Goal: Task Accomplishment & Management: Use online tool/utility

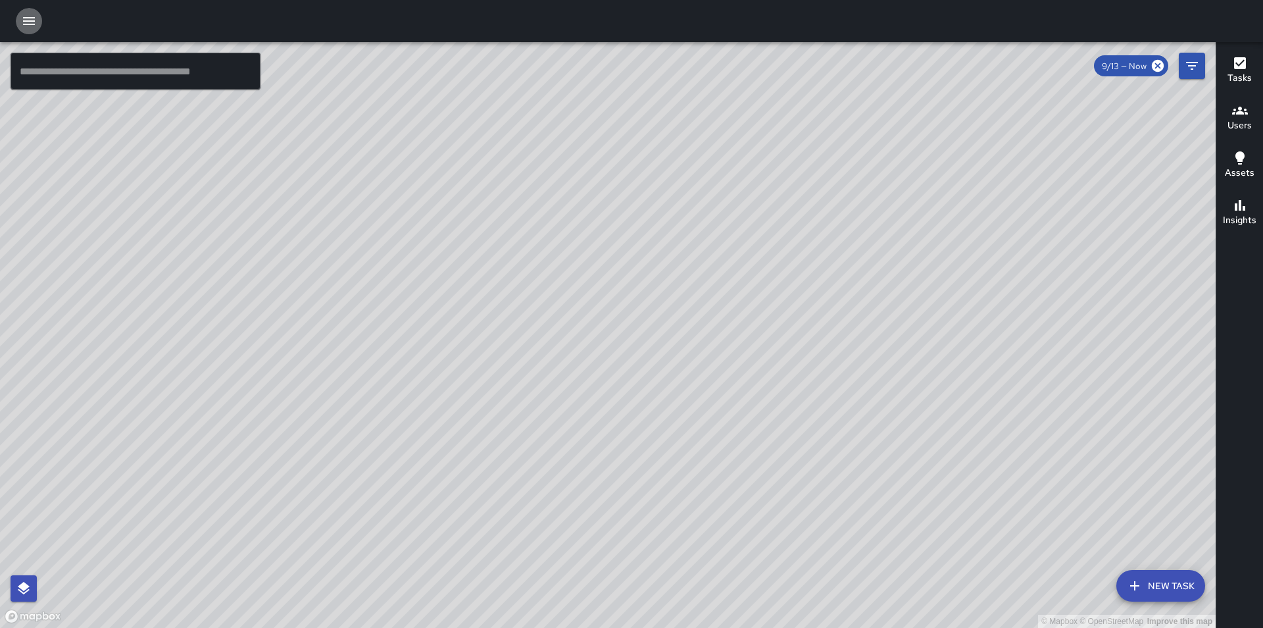
click at [27, 23] on icon "button" at bounding box center [29, 21] width 16 height 16
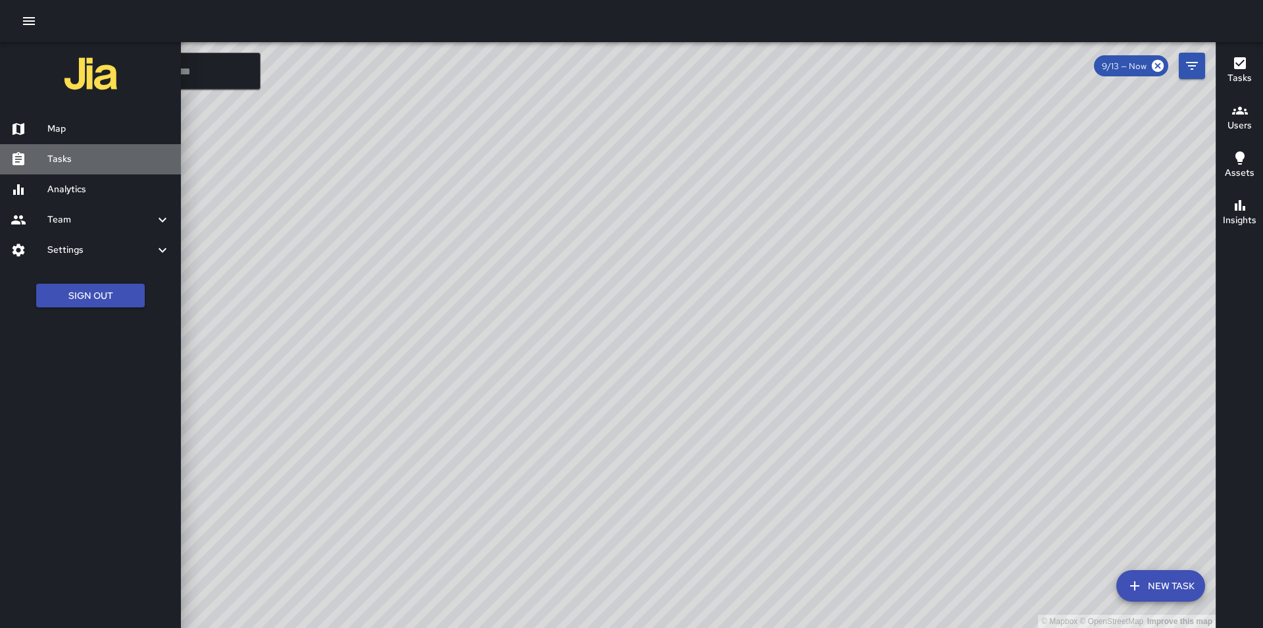
click at [94, 155] on h6 "Tasks" at bounding box center [108, 159] width 123 height 14
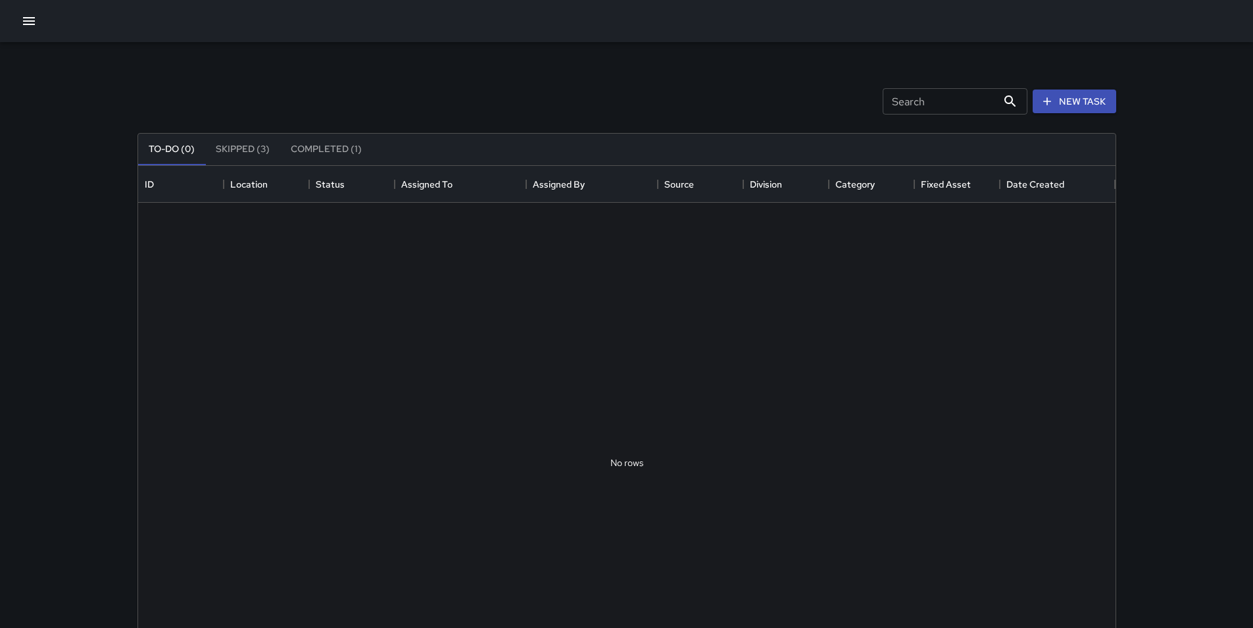
scroll to position [547, 968]
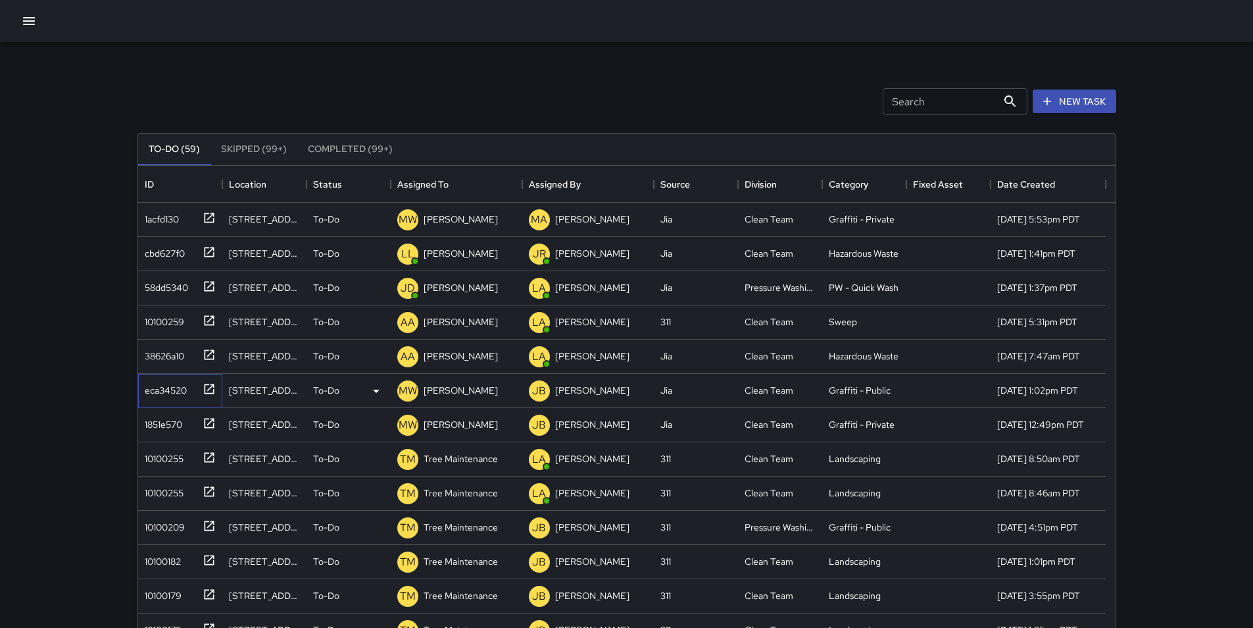
click at [151, 393] on div "eca34520" at bounding box center [162, 387] width 47 height 18
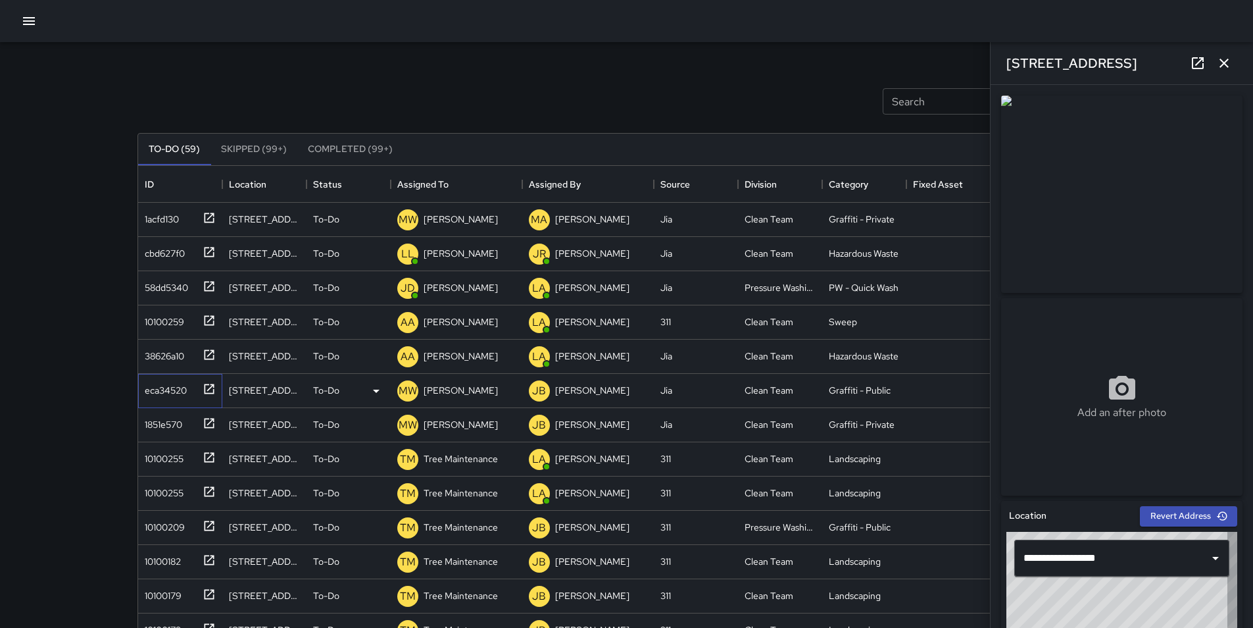
type input "**********"
click at [630, 105] on input "Search" at bounding box center [940, 101] width 114 height 26
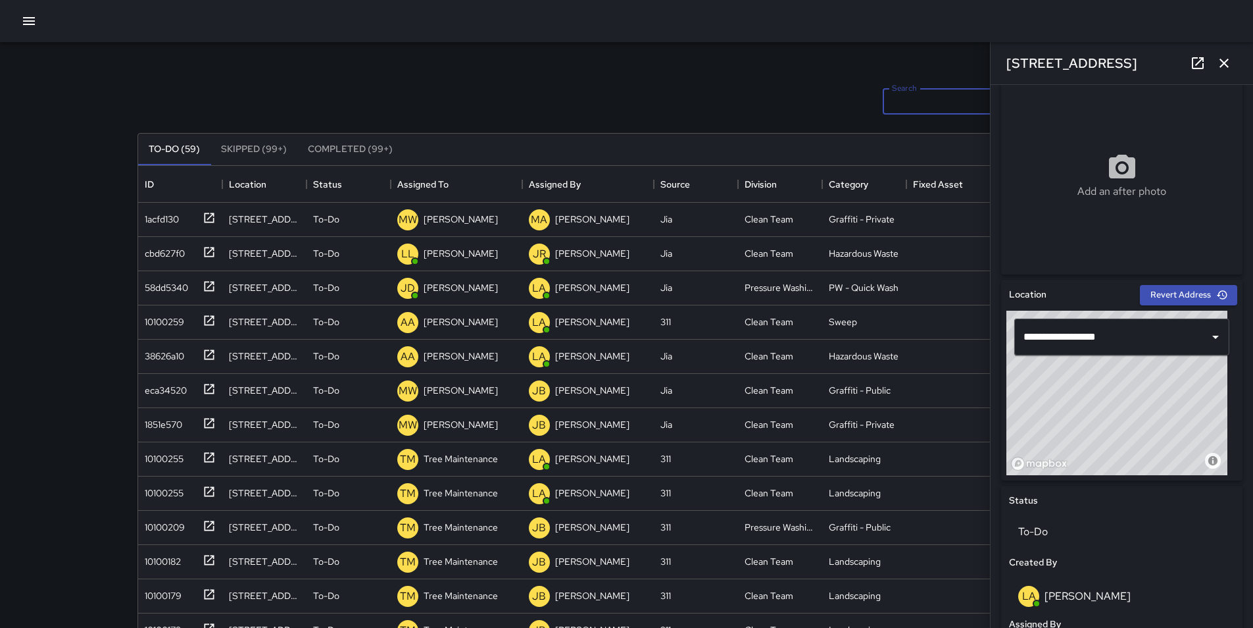
scroll to position [0, 0]
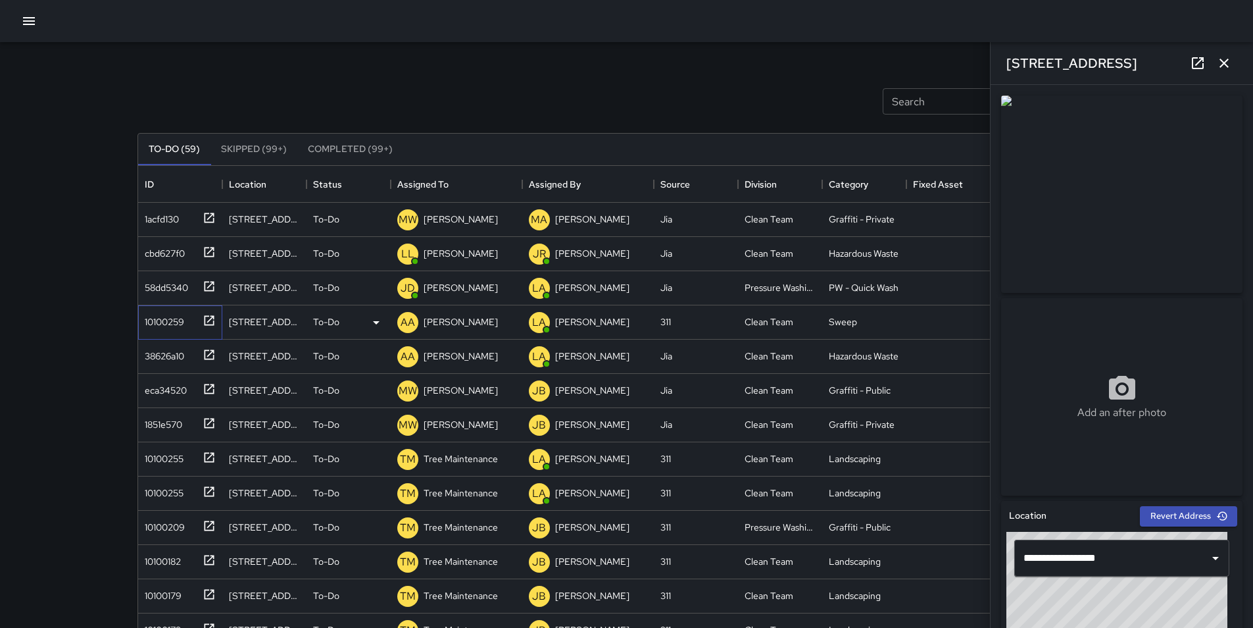
click at [157, 324] on div "10100259" at bounding box center [161, 319] width 45 height 18
type input "**********"
click at [165, 358] on div "38626a10" at bounding box center [161, 353] width 45 height 18
type input "**********"
click at [158, 216] on div "1acfd130" at bounding box center [158, 216] width 39 height 18
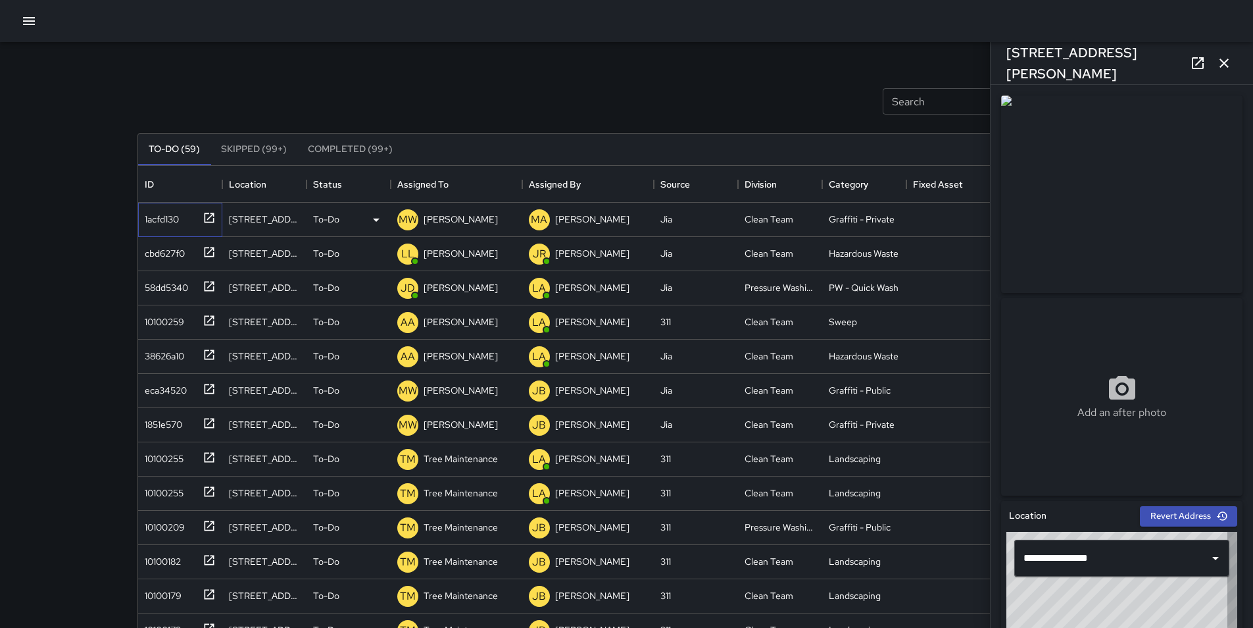
type input "**********"
click at [462, 222] on p "[PERSON_NAME]" at bounding box center [461, 219] width 74 height 13
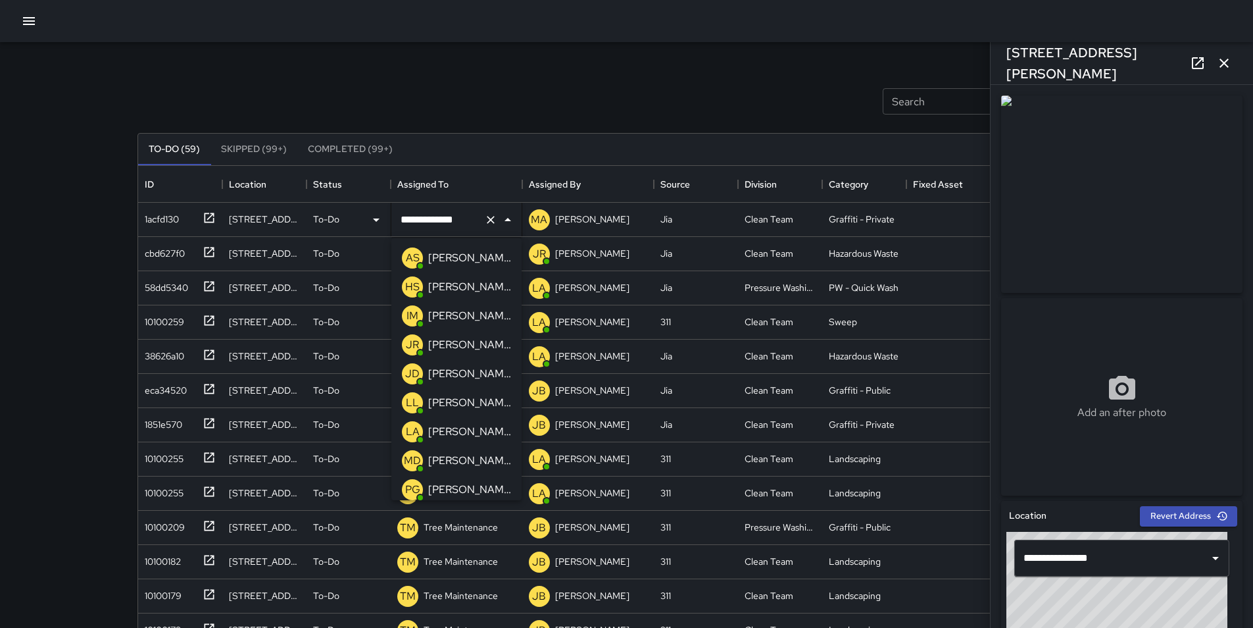
scroll to position [670, 0]
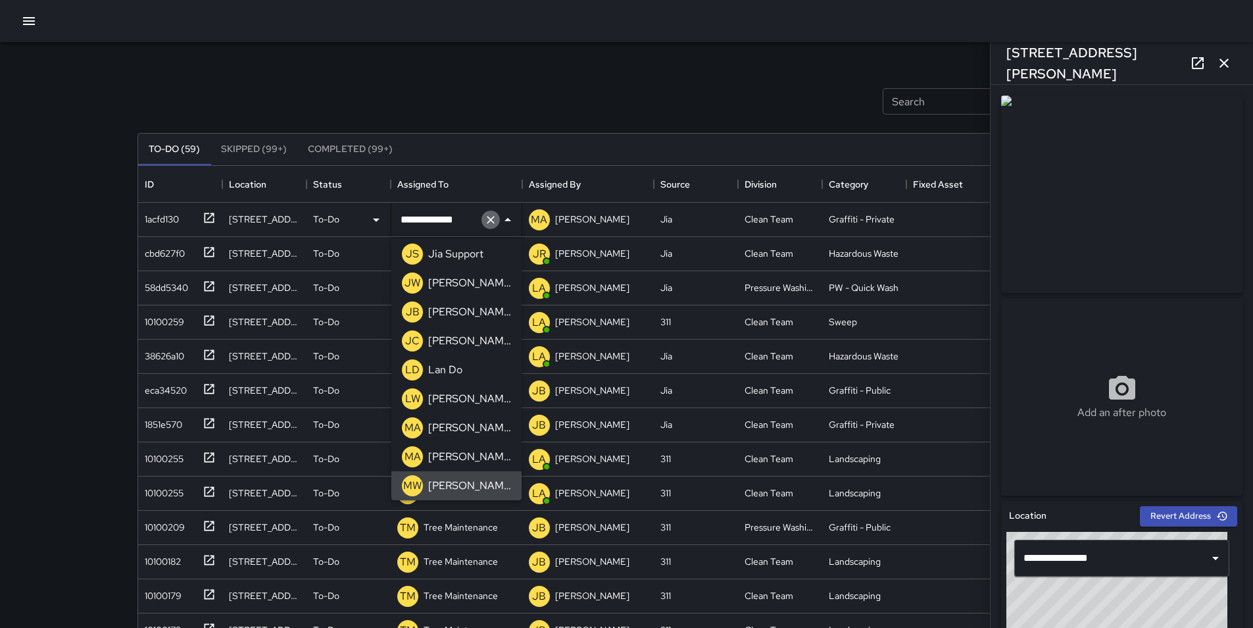
click at [493, 220] on icon "Clear" at bounding box center [490, 219] width 13 height 13
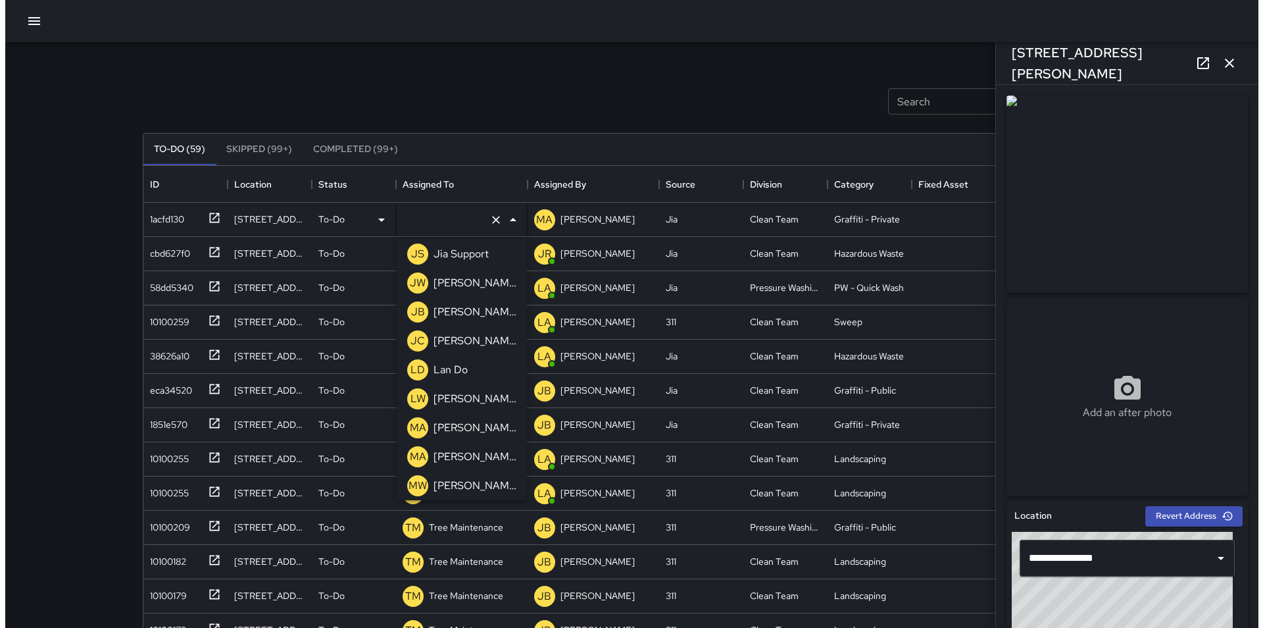
scroll to position [5, 0]
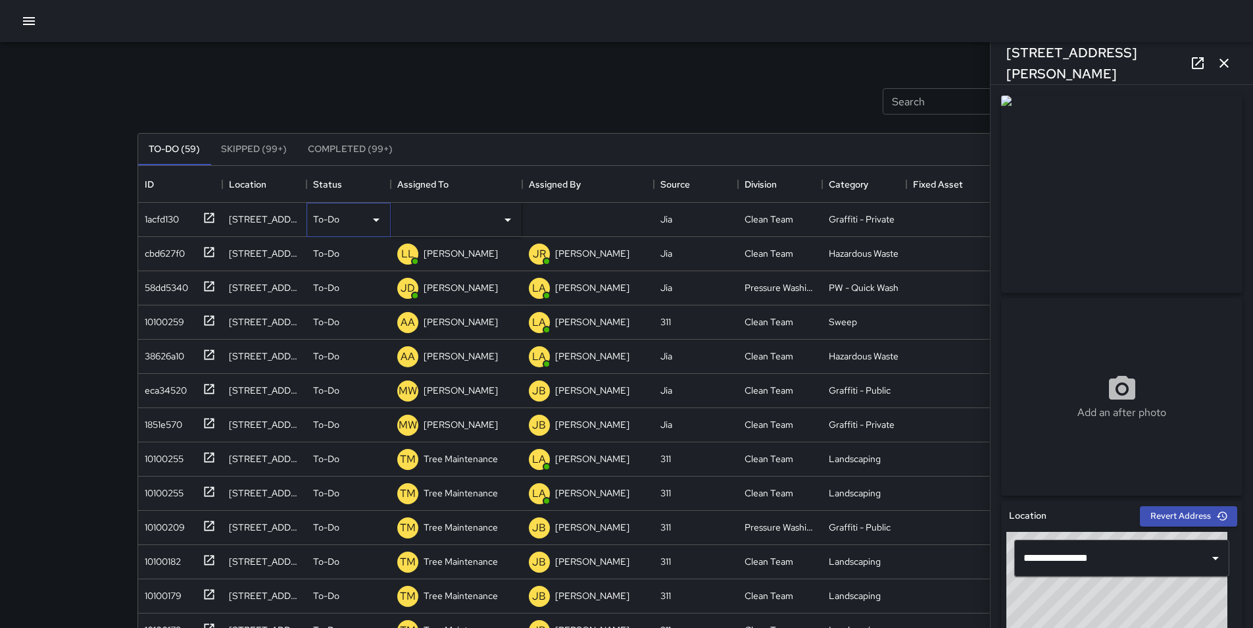
click at [378, 224] on icon at bounding box center [376, 220] width 16 height 16
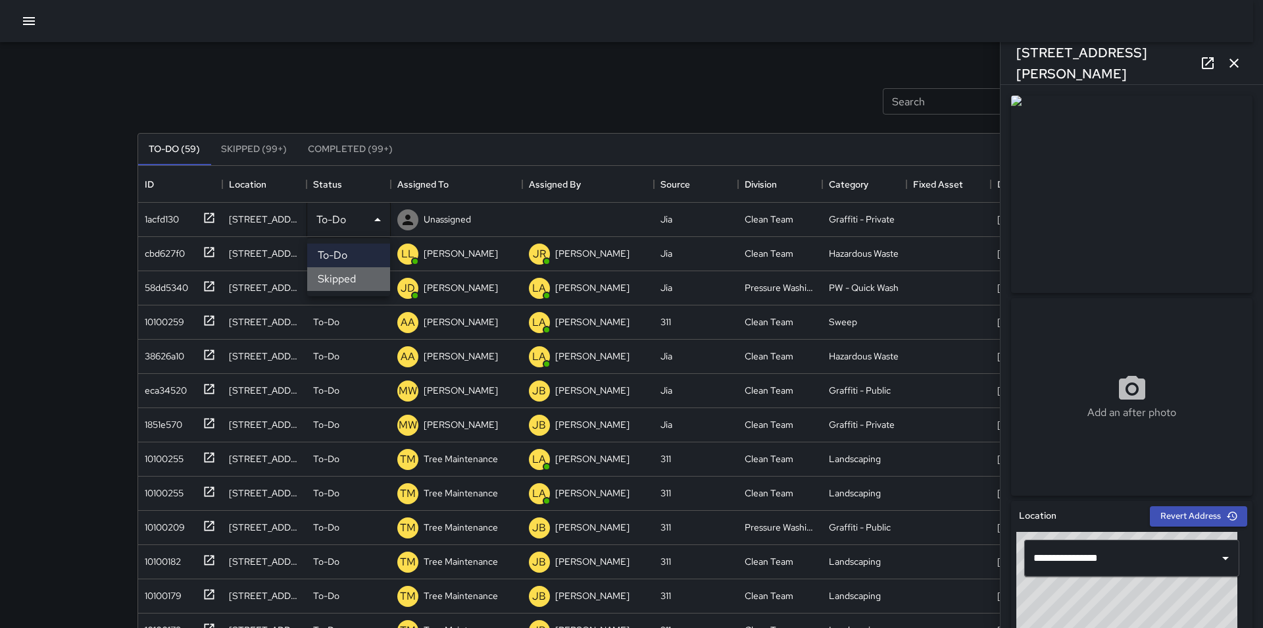
click at [371, 276] on li "Skipped" at bounding box center [348, 279] width 83 height 24
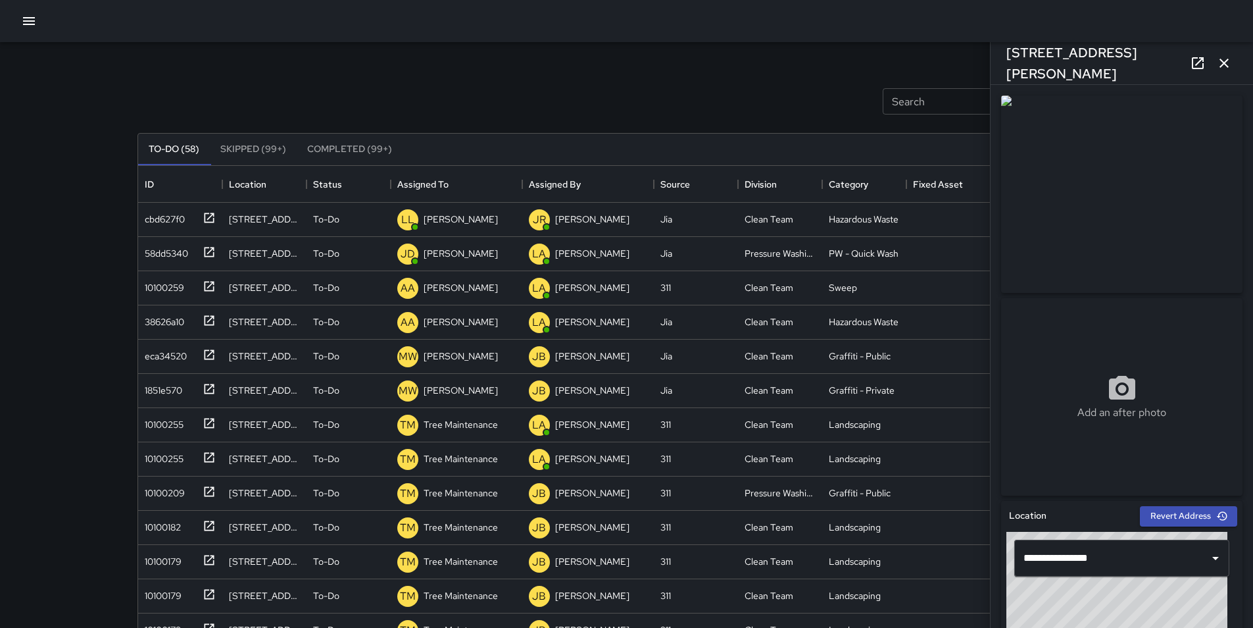
click at [442, 72] on div "Search Search New Task" at bounding box center [627, 101] width 984 height 68
click at [163, 223] on div "cbd627f0" at bounding box center [161, 216] width 45 height 18
type input "**********"
click at [421, 68] on div "Search Search New Task" at bounding box center [627, 101] width 984 height 68
click at [630, 61] on icon "button" at bounding box center [1225, 63] width 16 height 16
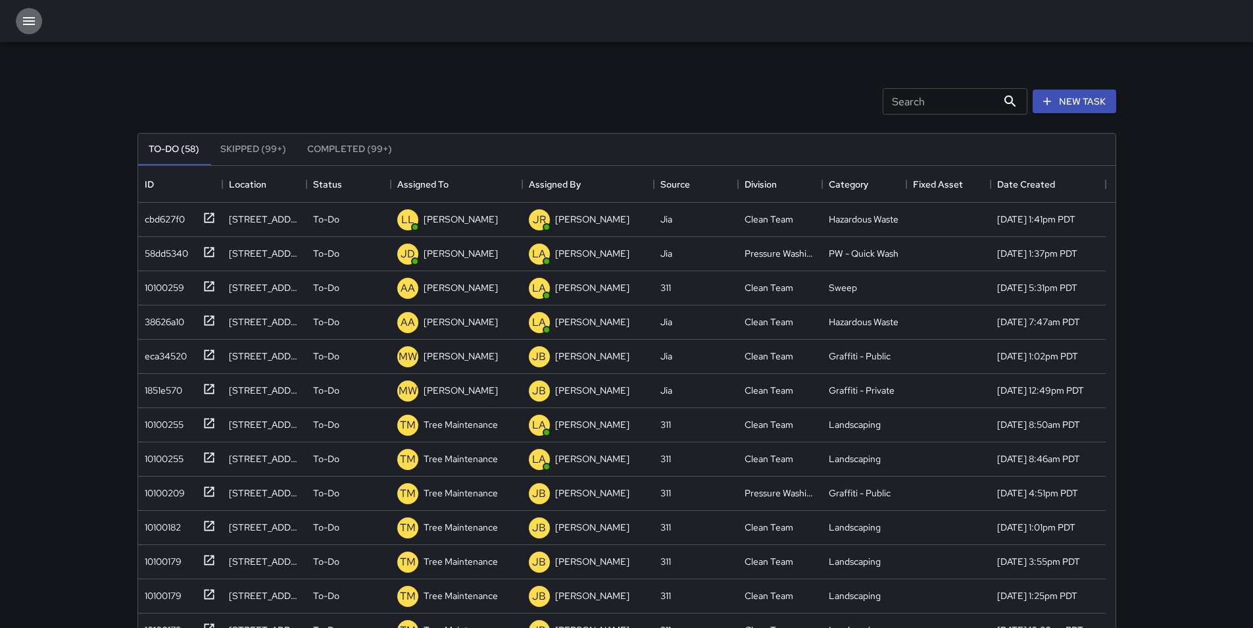
click at [28, 17] on icon "button" at bounding box center [29, 21] width 12 height 8
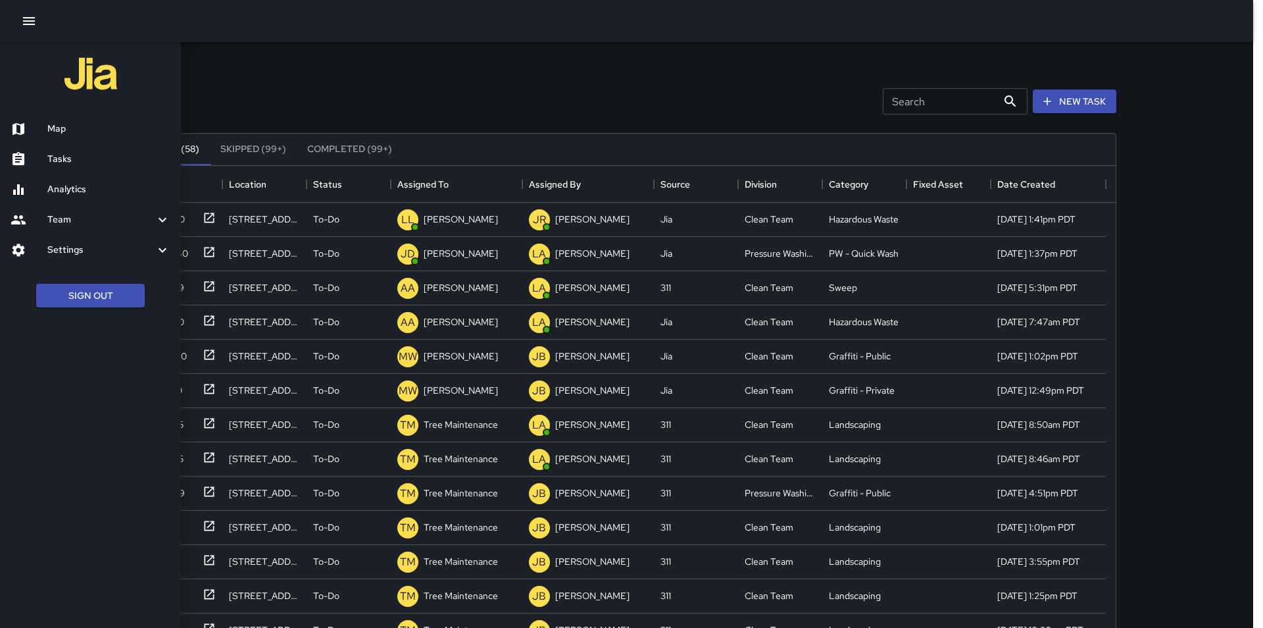
click at [68, 124] on h6 "Map" at bounding box center [108, 129] width 123 height 14
